Goal: Transaction & Acquisition: Purchase product/service

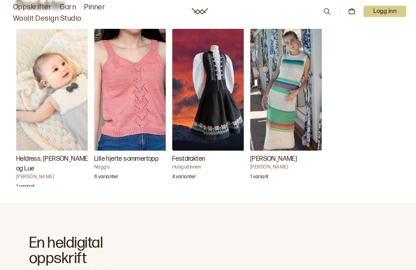
scroll to position [295, 0]
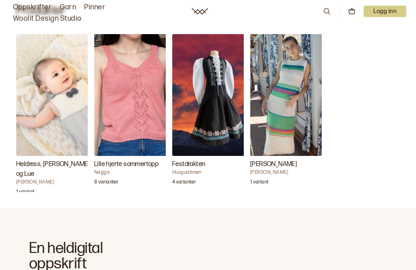
click at [57, 95] on img "Heldress, Jakke og Lue" at bounding box center [56, 95] width 81 height 122
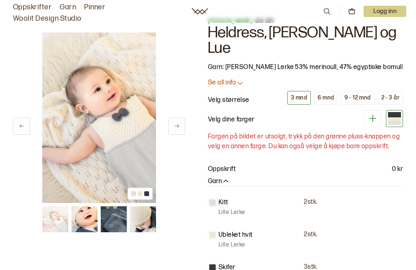
scroll to position [12, 0]
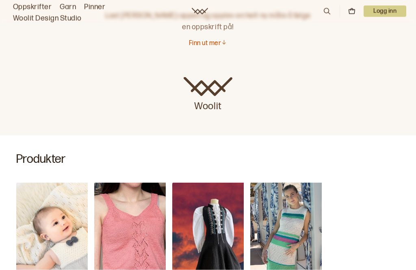
scroll to position [146, 0]
click at [215, 97] on p "Woolit" at bounding box center [208, 105] width 49 height 16
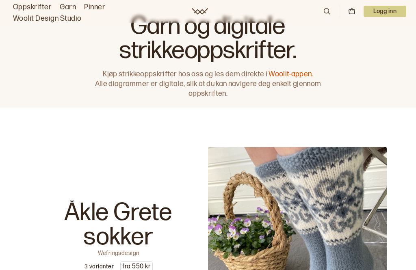
click at [327, 10] on icon at bounding box center [327, 11] width 9 height 9
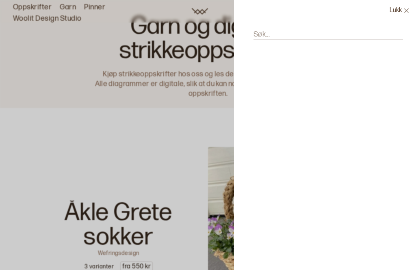
click at [334, 34] on input "Søk..." at bounding box center [329, 35] width 150 height 10
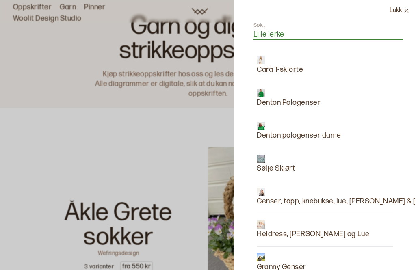
type input "Lille lerke"
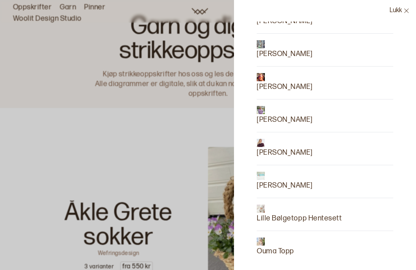
scroll to position [575, 0]
click at [303, 221] on p "Lille Bølgetopp Hentesett" at bounding box center [299, 218] width 85 height 11
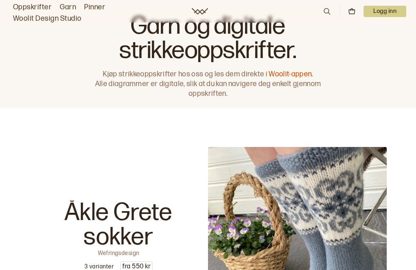
click at [394, 11] on p "Logg inn" at bounding box center [385, 11] width 43 height 11
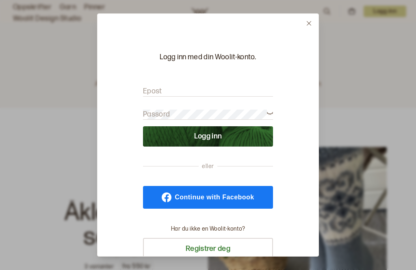
click at [222, 87] on input "Epost" at bounding box center [208, 92] width 130 height 10
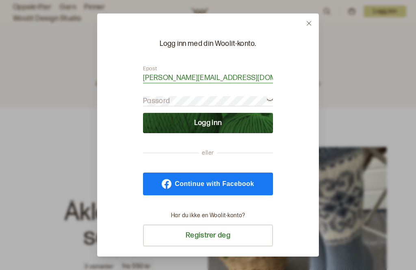
scroll to position [13, 0]
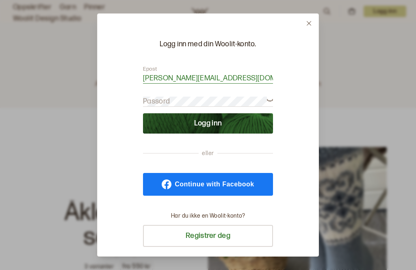
type input "Kari.sundby@hotmail.com"
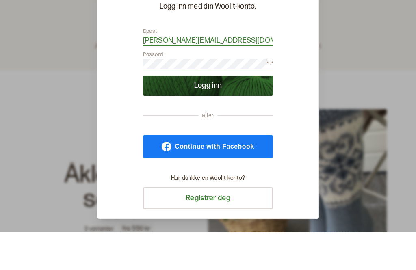
click at [208, 113] on button "Logg inn" at bounding box center [208, 123] width 130 height 20
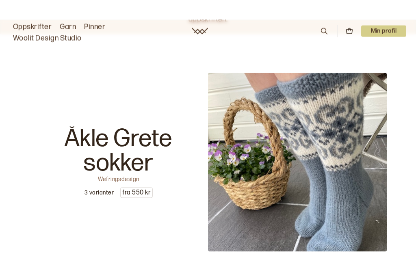
scroll to position [0, 0]
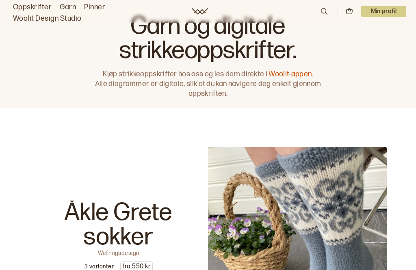
click at [391, 16] on p "Min profil" at bounding box center [384, 11] width 46 height 11
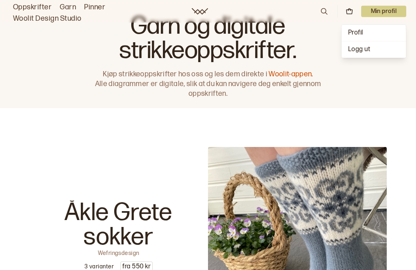
click at [359, 35] on span "Profil" at bounding box center [355, 33] width 15 height 8
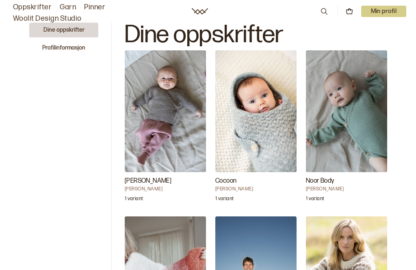
click at [65, 43] on button "Profilinformasjon" at bounding box center [63, 48] width 69 height 15
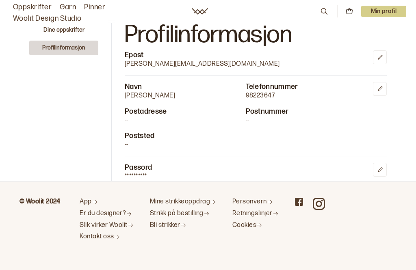
click at [67, 2] on link "Garn" at bounding box center [68, 7] width 16 height 11
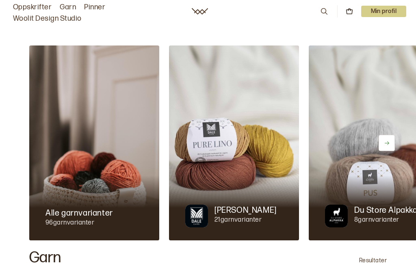
click at [323, 15] on icon at bounding box center [324, 11] width 9 height 9
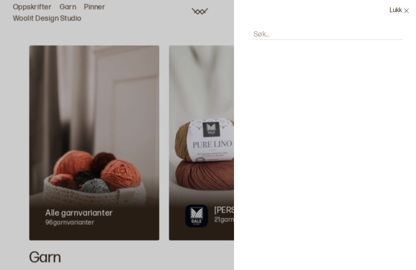
click at [317, 37] on input "Søk..." at bounding box center [329, 35] width 150 height 10
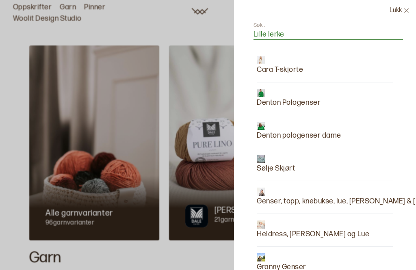
type input "Lille lerke"
click at [295, 73] on p "Cara T-skjorte" at bounding box center [280, 69] width 47 height 11
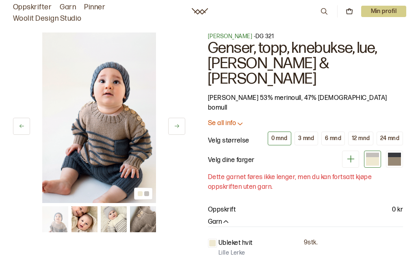
click at [336, 132] on button "6 mnd" at bounding box center [334, 139] width 24 height 14
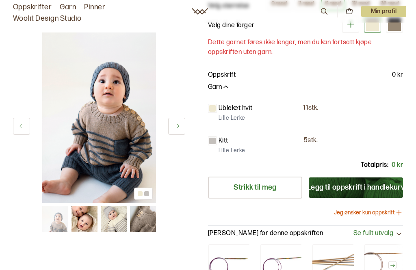
scroll to position [161, 0]
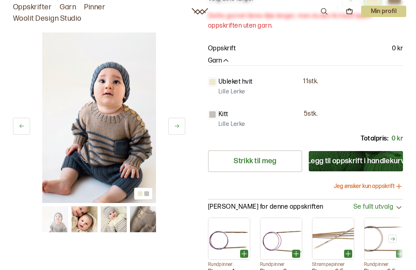
click at [350, 151] on button "Legg til oppskrift i handlekurv" at bounding box center [356, 161] width 94 height 20
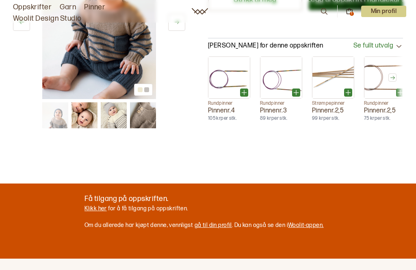
scroll to position [0, 0]
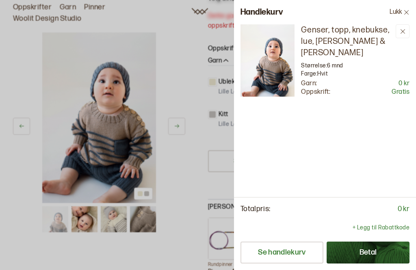
click at [379, 264] on button "Betal" at bounding box center [368, 253] width 83 height 22
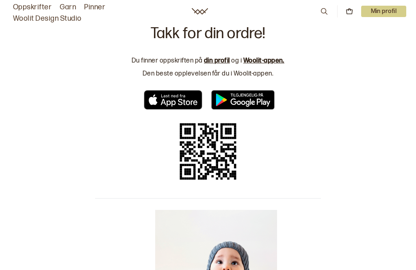
click at [396, 12] on p "Min profil" at bounding box center [384, 11] width 46 height 11
click at [364, 34] on div "Profil" at bounding box center [374, 33] width 64 height 16
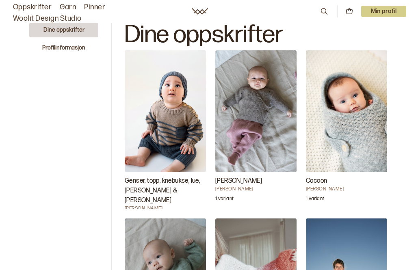
click at [160, 132] on img "Genser, topp, knebukse, lue, sokker & teppe" at bounding box center [165, 111] width 81 height 122
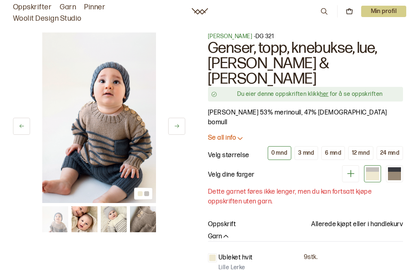
click at [231, 134] on p "Se all info" at bounding box center [222, 138] width 28 height 9
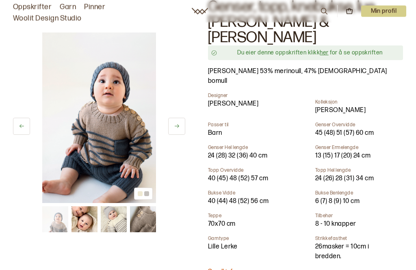
scroll to position [44, 0]
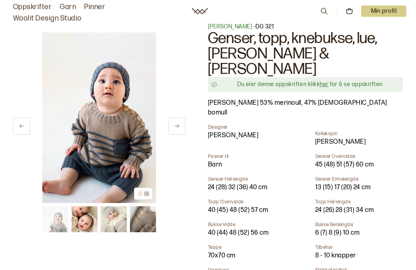
scroll to position [10, 0]
click at [327, 81] on link "her" at bounding box center [324, 84] width 9 height 7
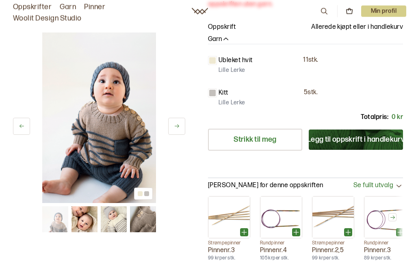
scroll to position [377, 0]
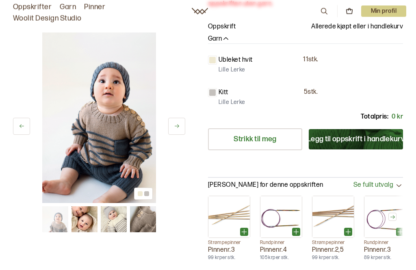
click at [176, 128] on icon at bounding box center [177, 126] width 6 height 6
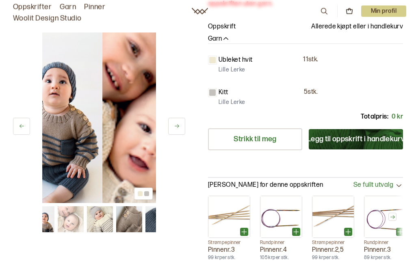
scroll to position [378, 0]
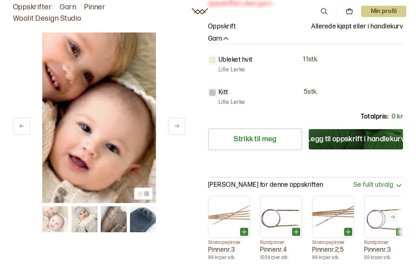
click at [180, 129] on icon at bounding box center [177, 126] width 6 height 6
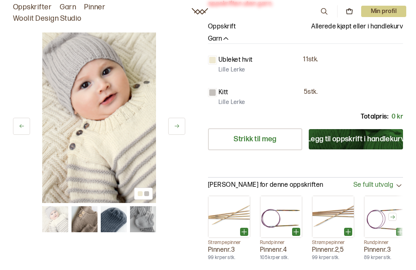
click at [179, 128] on icon at bounding box center [177, 126] width 6 height 6
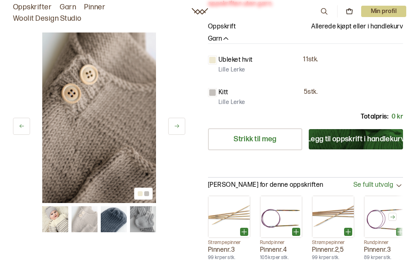
click at [178, 127] on icon at bounding box center [177, 126] width 4 height 4
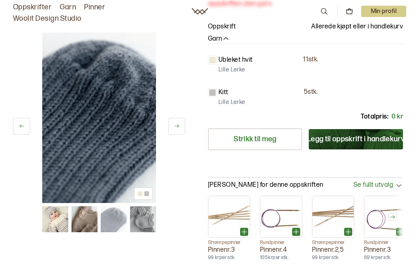
click at [181, 128] on button at bounding box center [176, 126] width 17 height 17
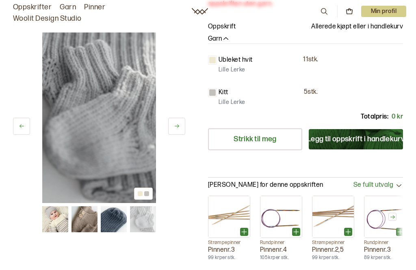
click at [181, 126] on button at bounding box center [176, 126] width 17 height 17
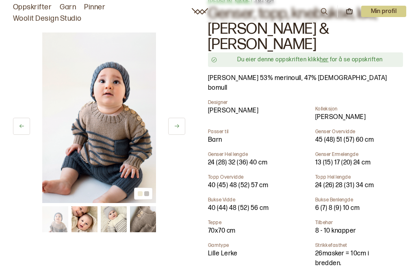
scroll to position [0, 0]
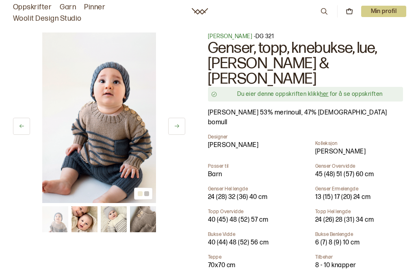
click at [385, 11] on p "Min profil" at bounding box center [384, 11] width 46 height 11
click at [362, 34] on span "Profil" at bounding box center [355, 33] width 15 height 8
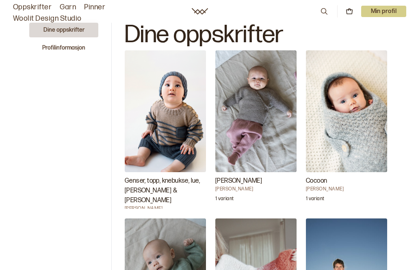
click at [260, 101] on img "Mika Strømpebukse" at bounding box center [255, 111] width 81 height 122
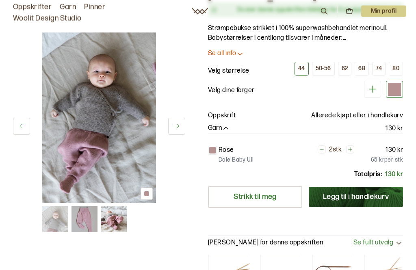
scroll to position [54, 0]
click at [381, 72] on div "74" at bounding box center [379, 68] width 6 height 7
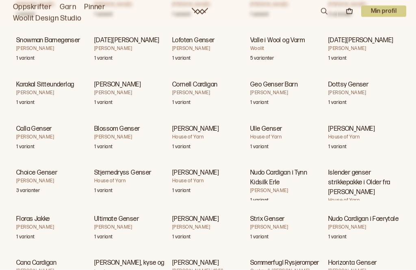
scroll to position [5957, 0]
